Goal: Information Seeking & Learning: Learn about a topic

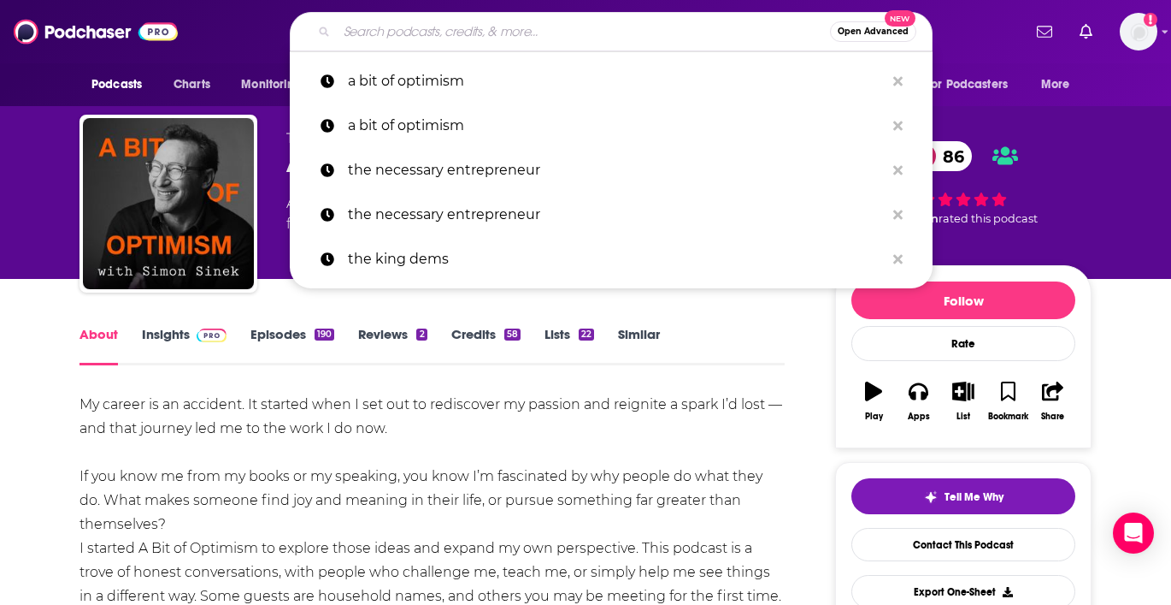
click at [437, 34] on input "Search podcasts, credits, & more..." at bounding box center [583, 31] width 493 height 27
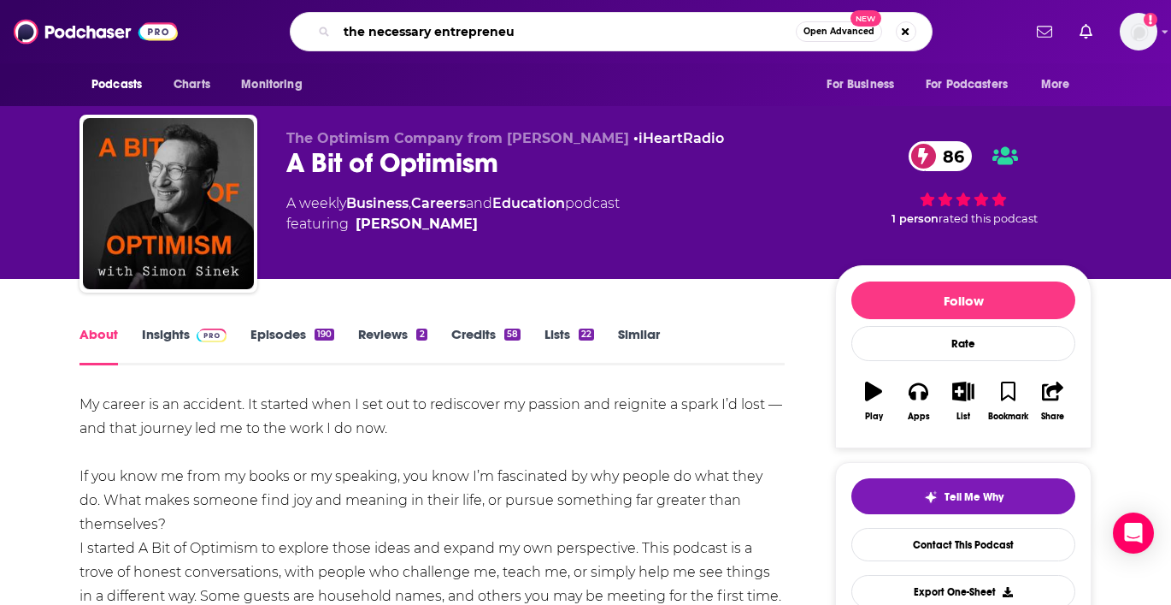
type input "the necessary entrepreneur"
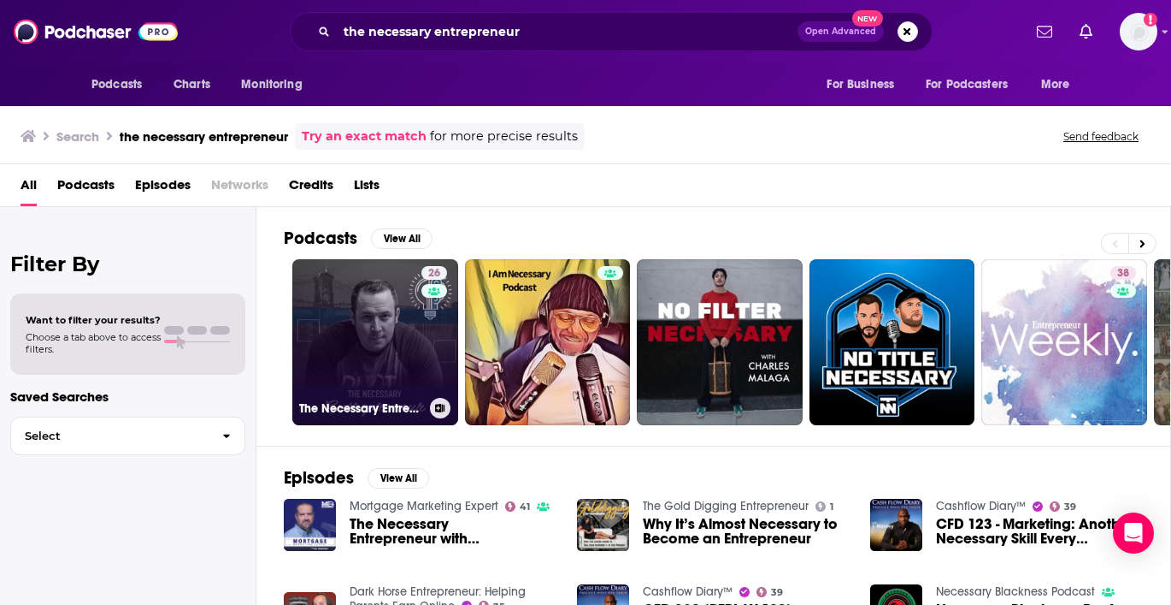
click at [361, 343] on link "26 The Necessary Entrepreneur" at bounding box center [375, 342] width 166 height 166
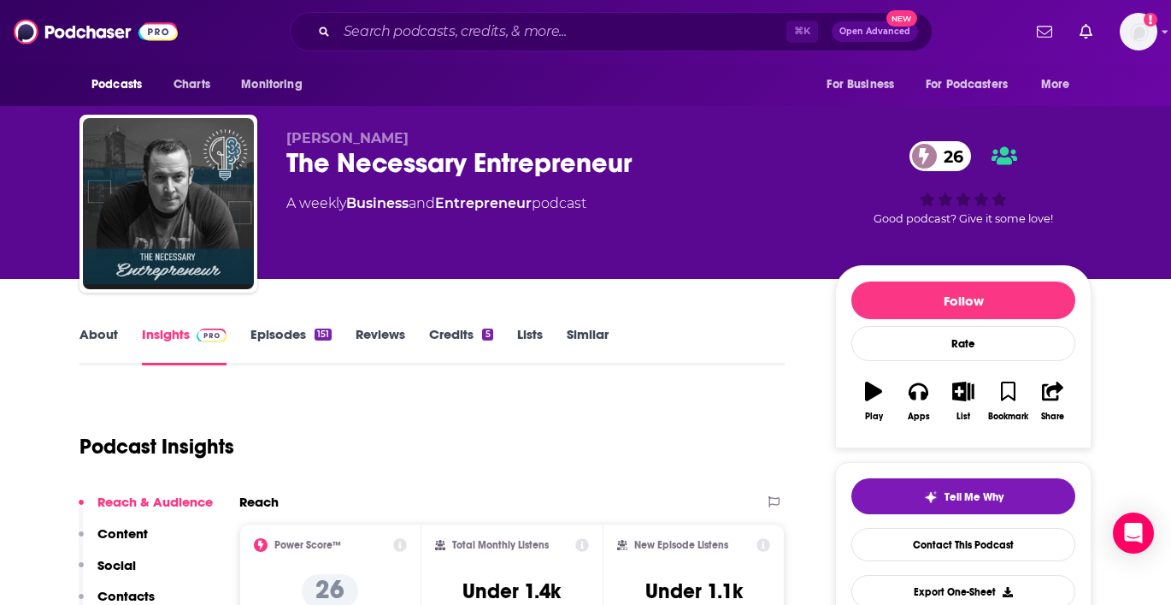
click at [93, 327] on link "About" at bounding box center [99, 345] width 38 height 39
